Goal: Information Seeking & Learning: Learn about a topic

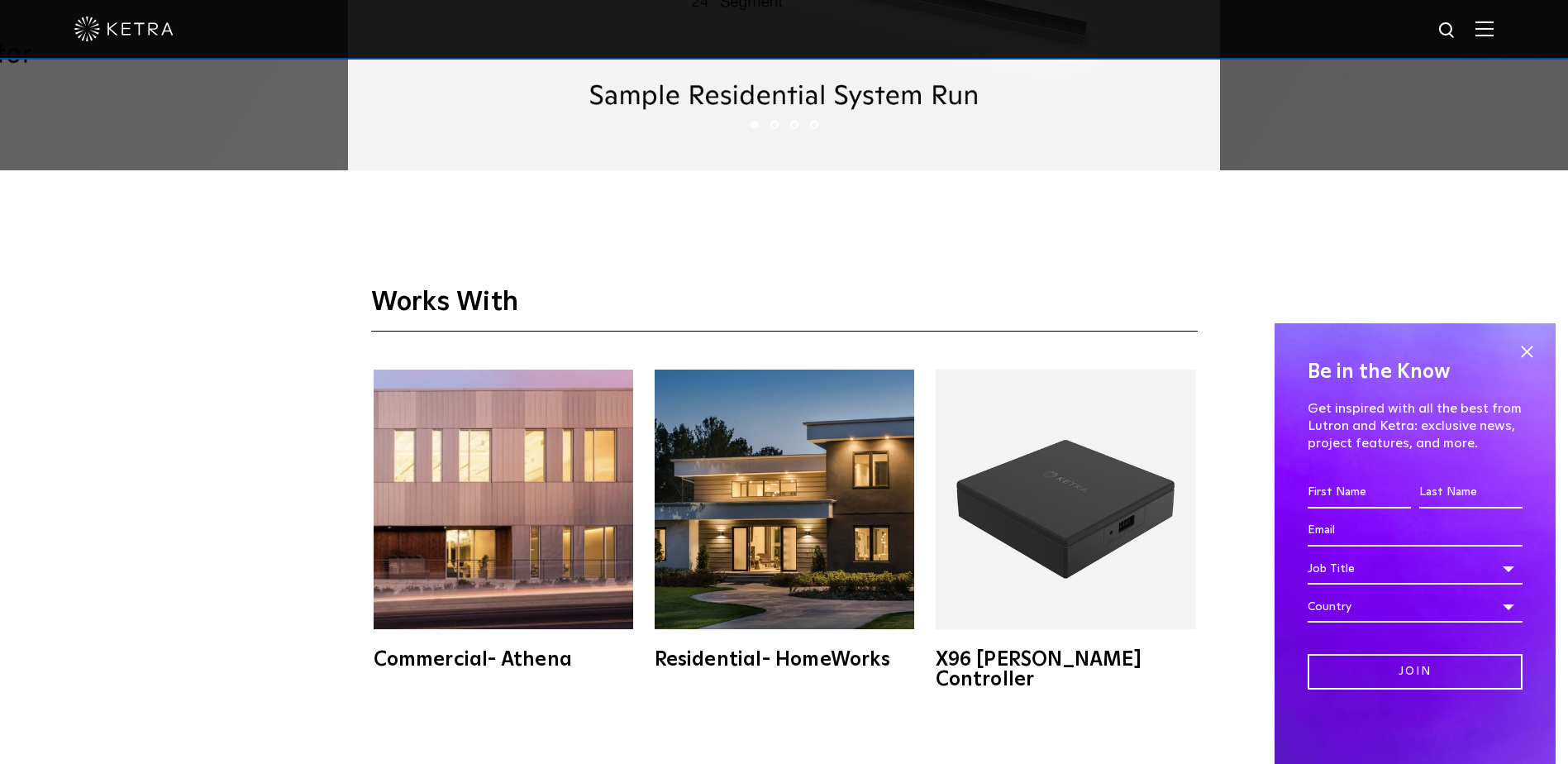
scroll to position [3308, 0]
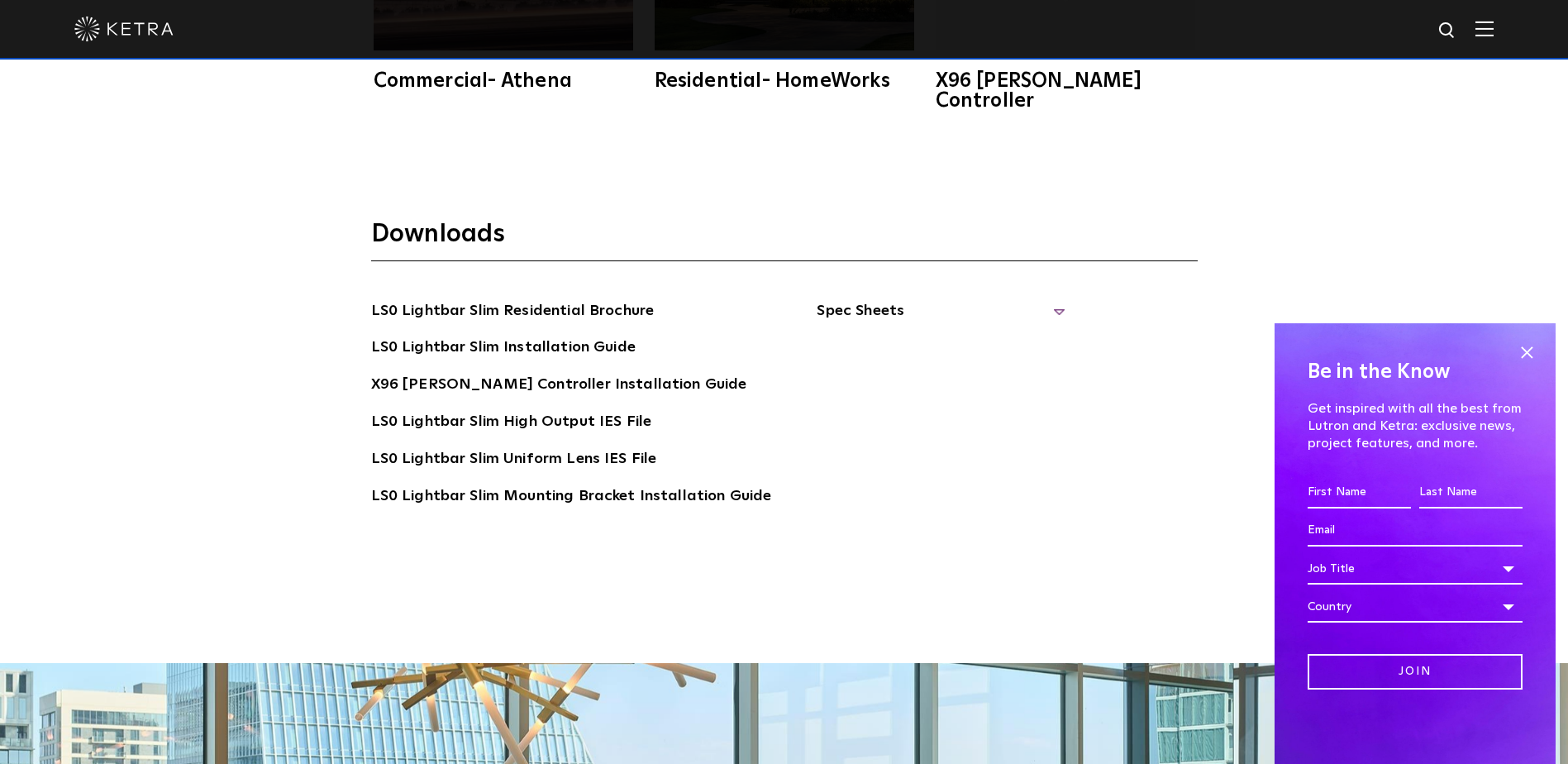
click at [1046, 299] on span "Spec Sheets" at bounding box center [941, 317] width 248 height 36
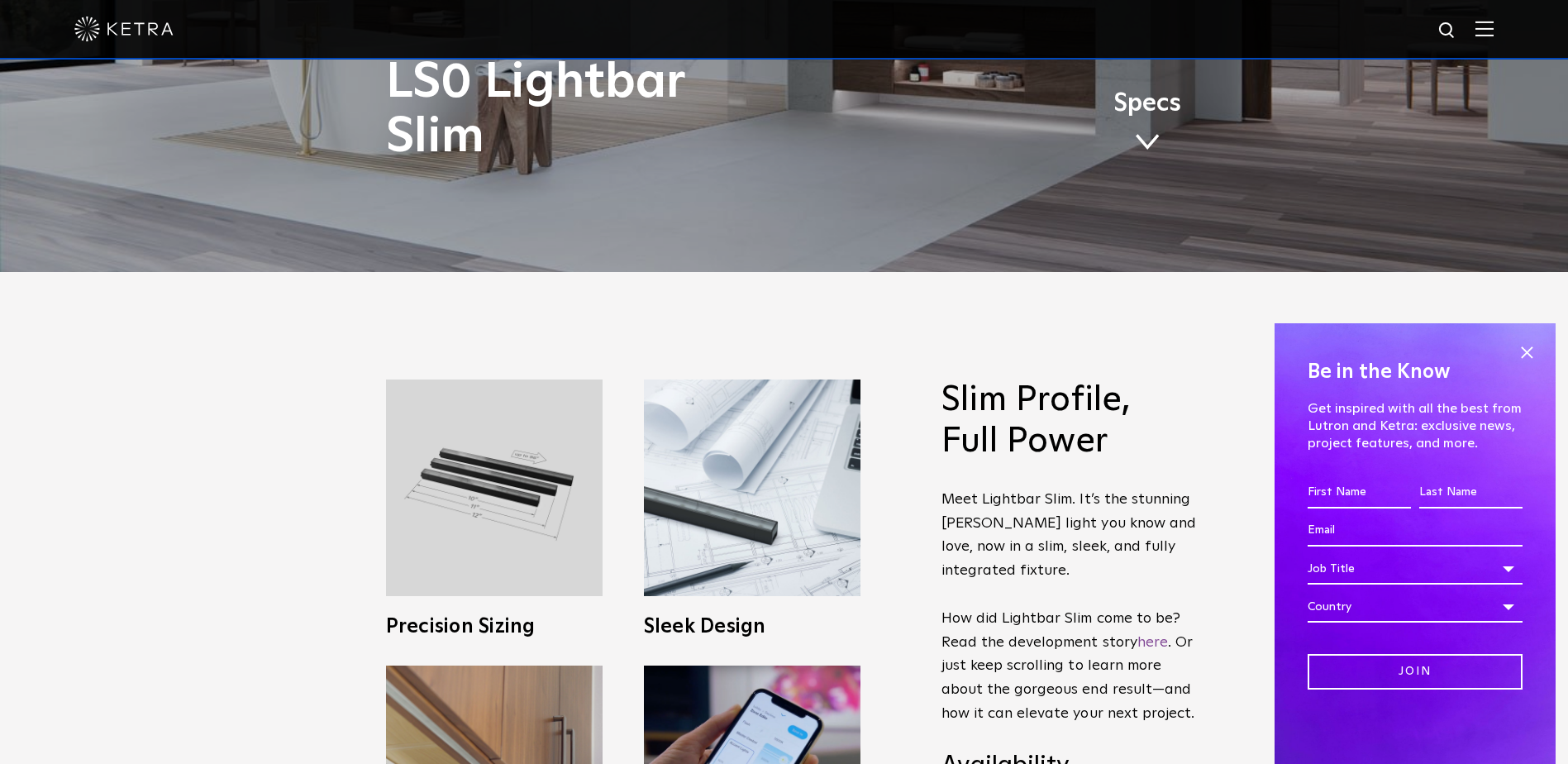
scroll to position [248, 0]
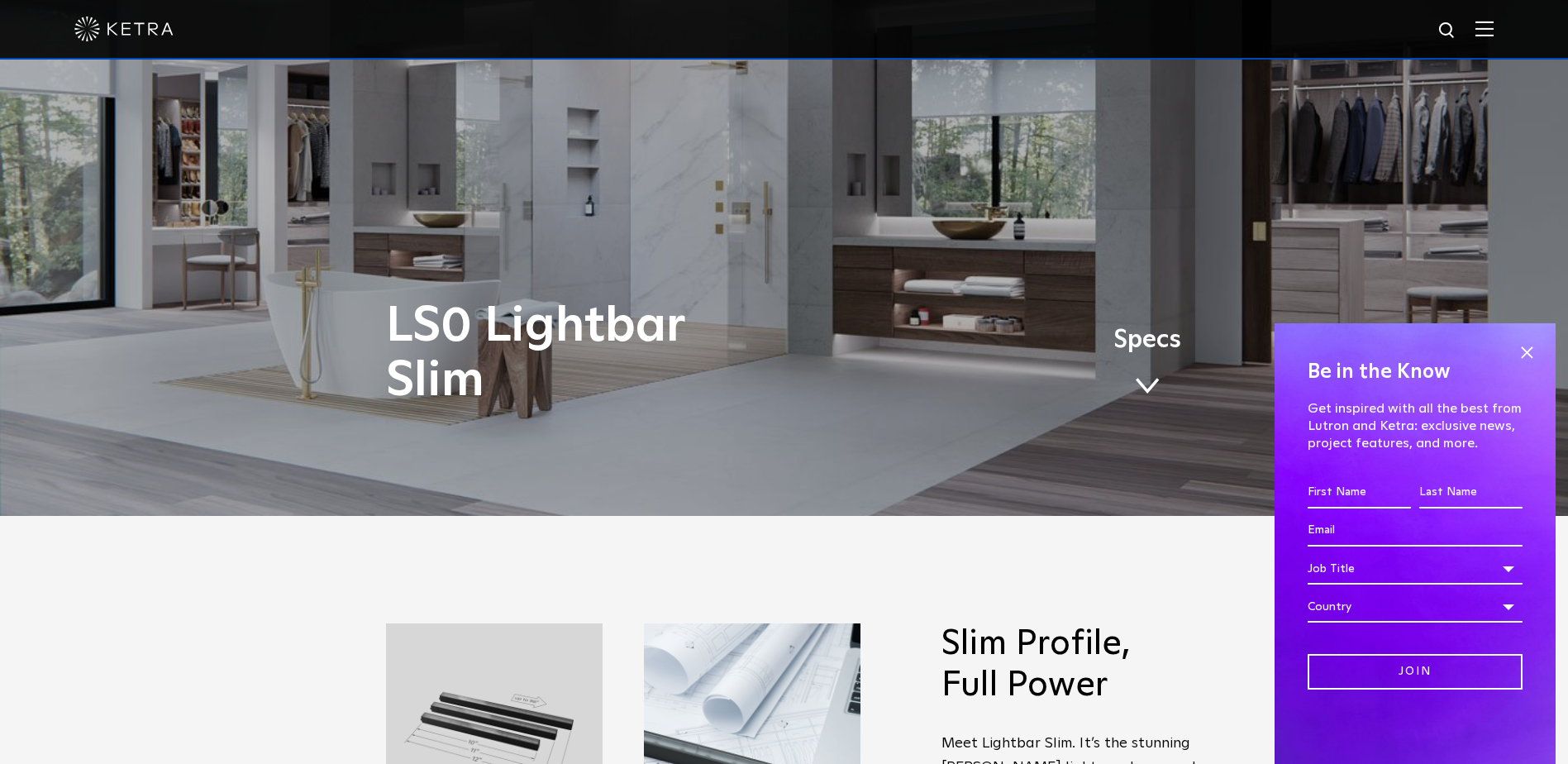
click at [1137, 363] on link "Specs" at bounding box center [1146, 368] width 68 height 65
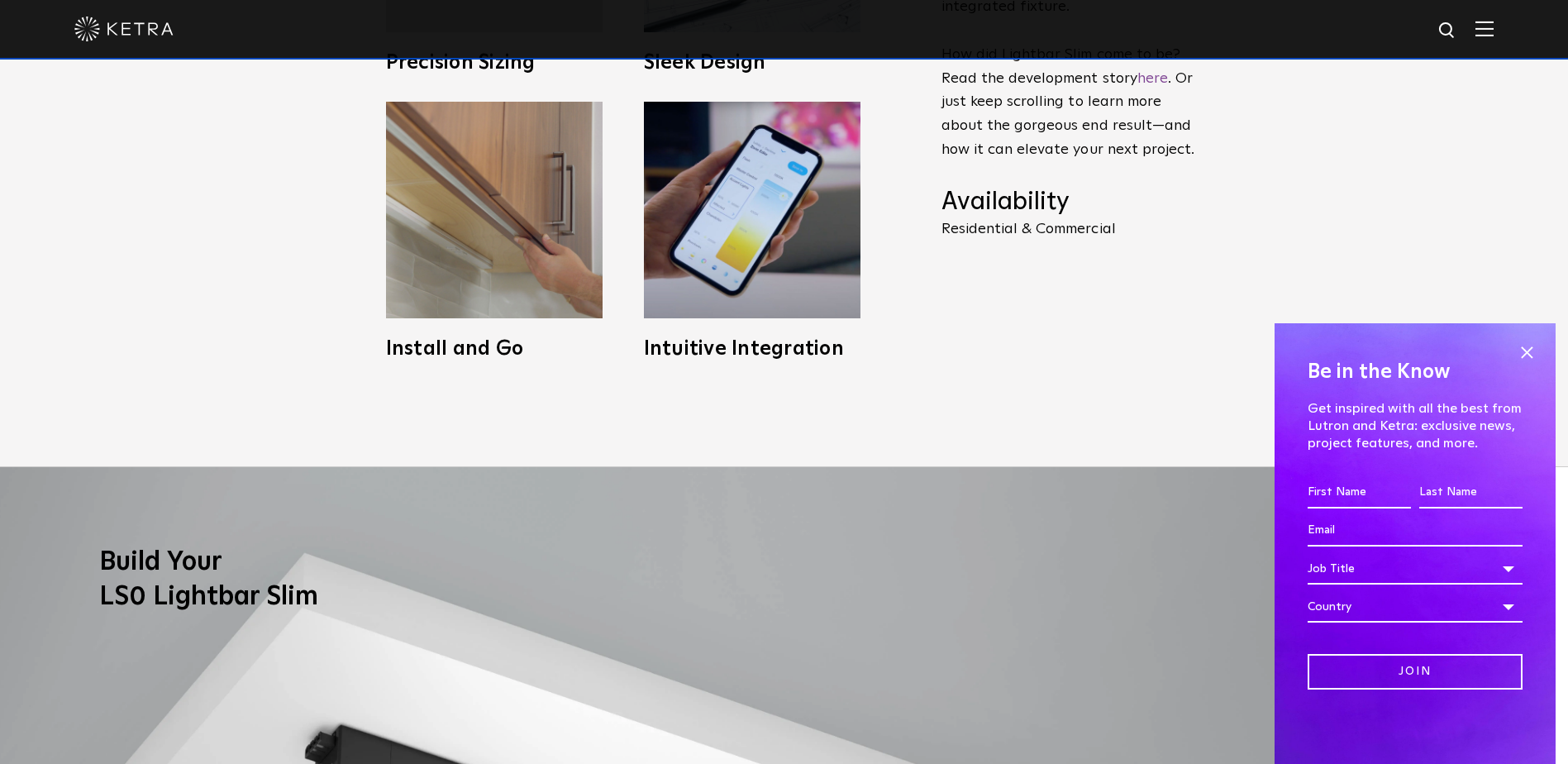
scroll to position [1052, 0]
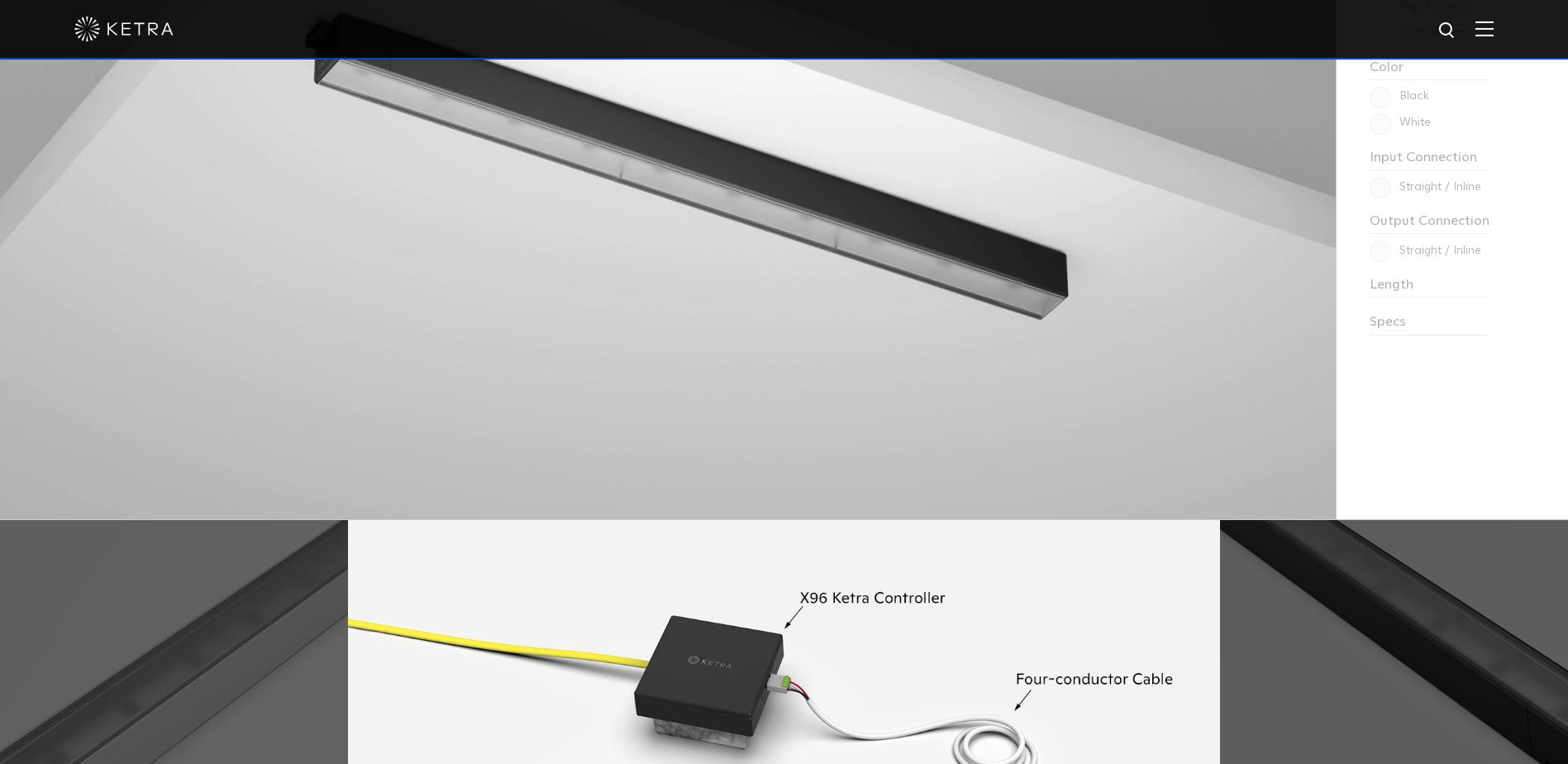
scroll to position [1985, 0]
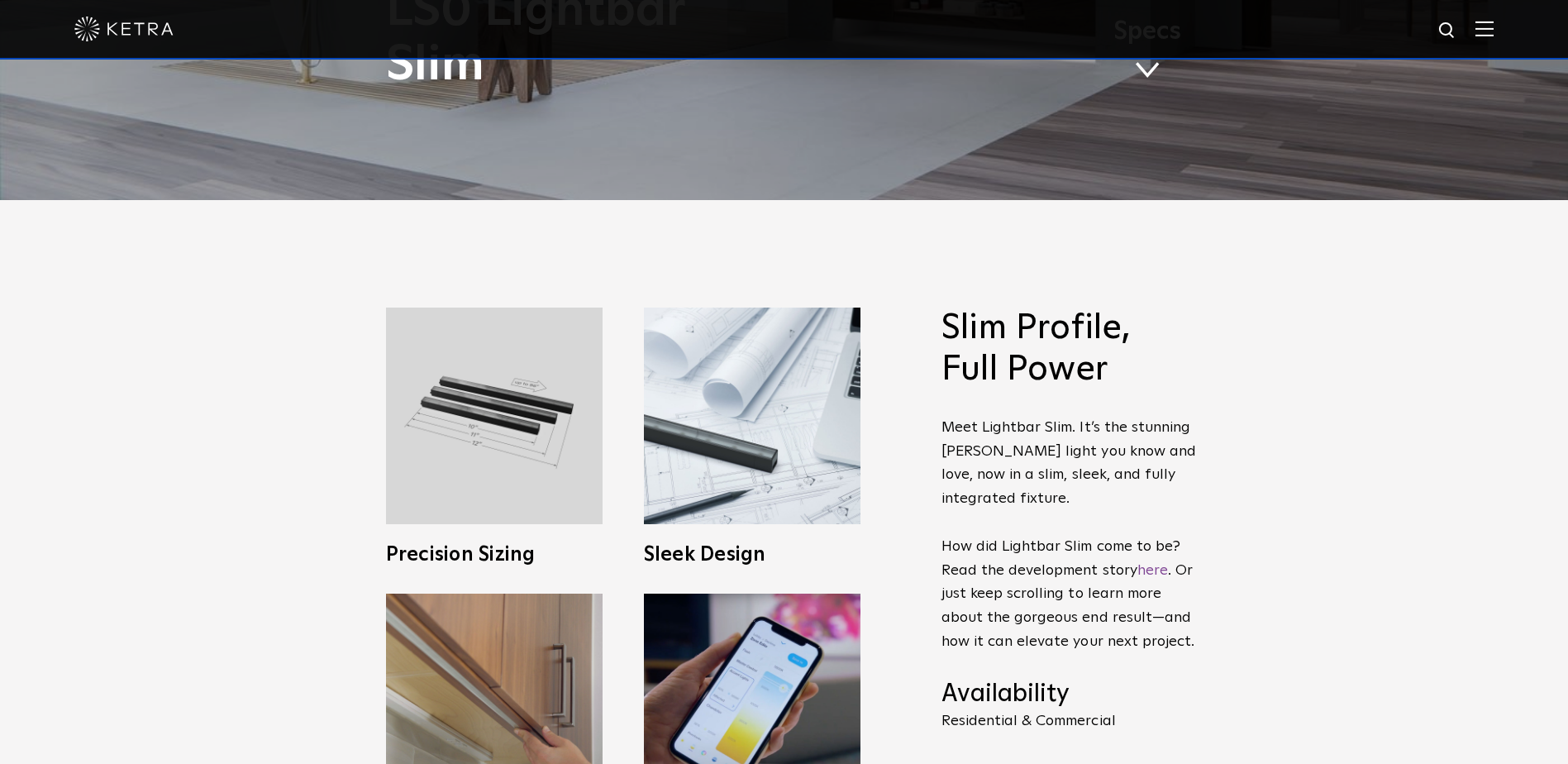
scroll to position [248, 0]
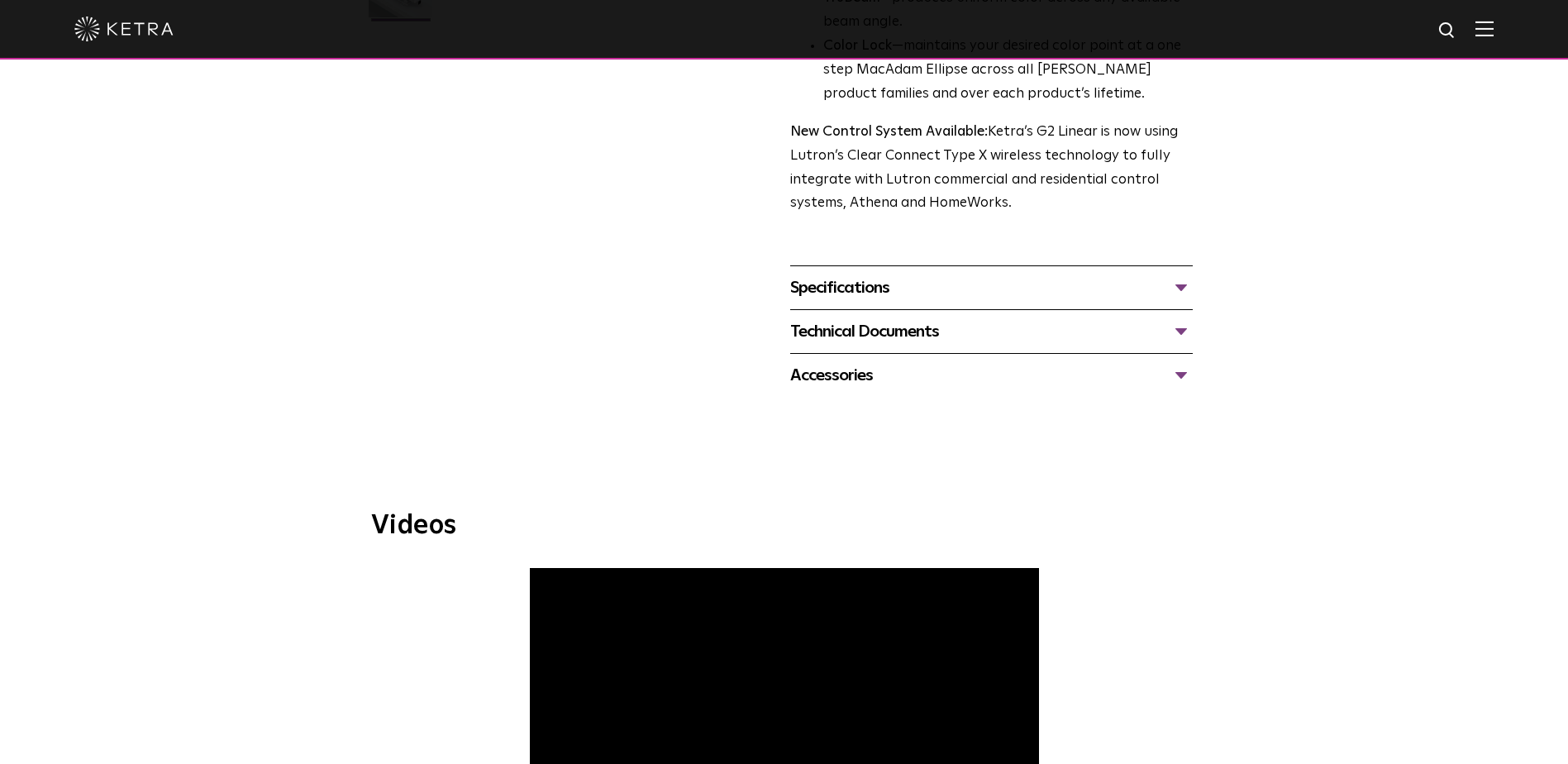
scroll to position [331, 0]
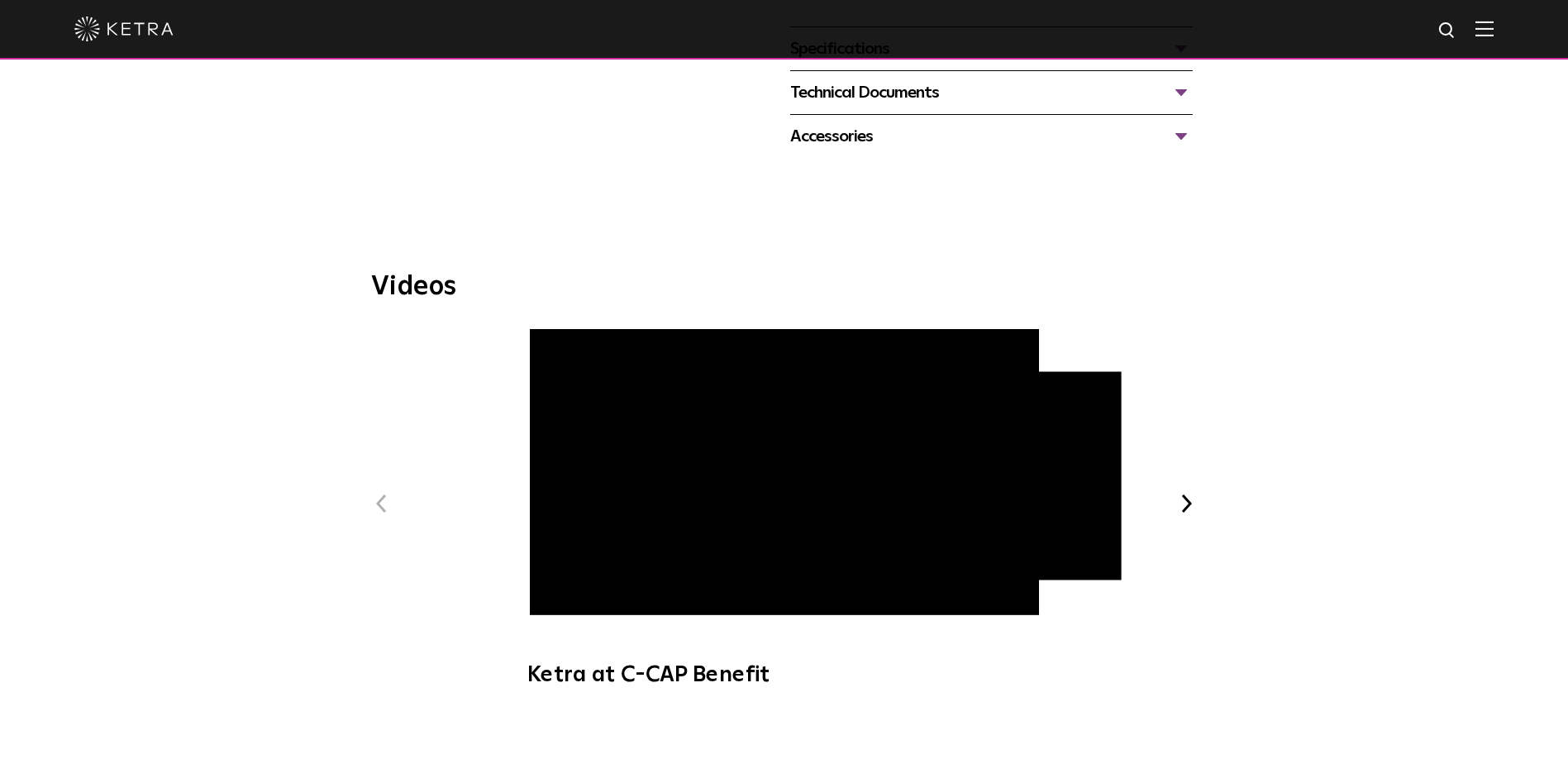
scroll to position [248, 0]
